Goal: Task Accomplishment & Management: Manage account settings

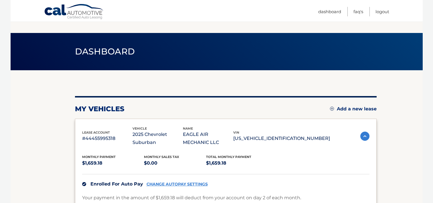
scroll to position [115, 0]
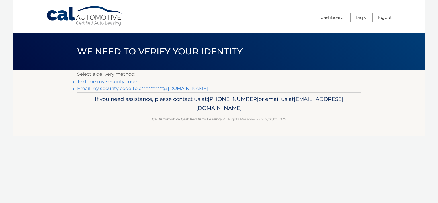
click at [139, 89] on link "**********" at bounding box center [142, 88] width 131 height 5
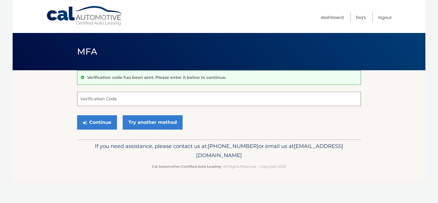
click at [145, 99] on input "Verification Code" at bounding box center [219, 99] width 284 height 14
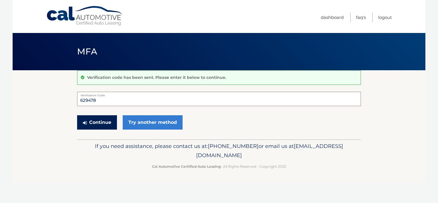
type input "629478"
click at [101, 116] on button "Continue" at bounding box center [97, 122] width 40 height 14
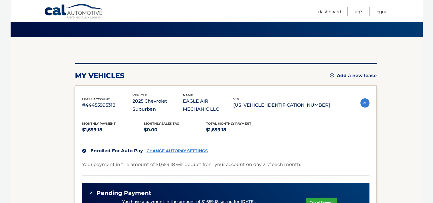
scroll to position [29, 0]
